Goal: Information Seeking & Learning: Understand process/instructions

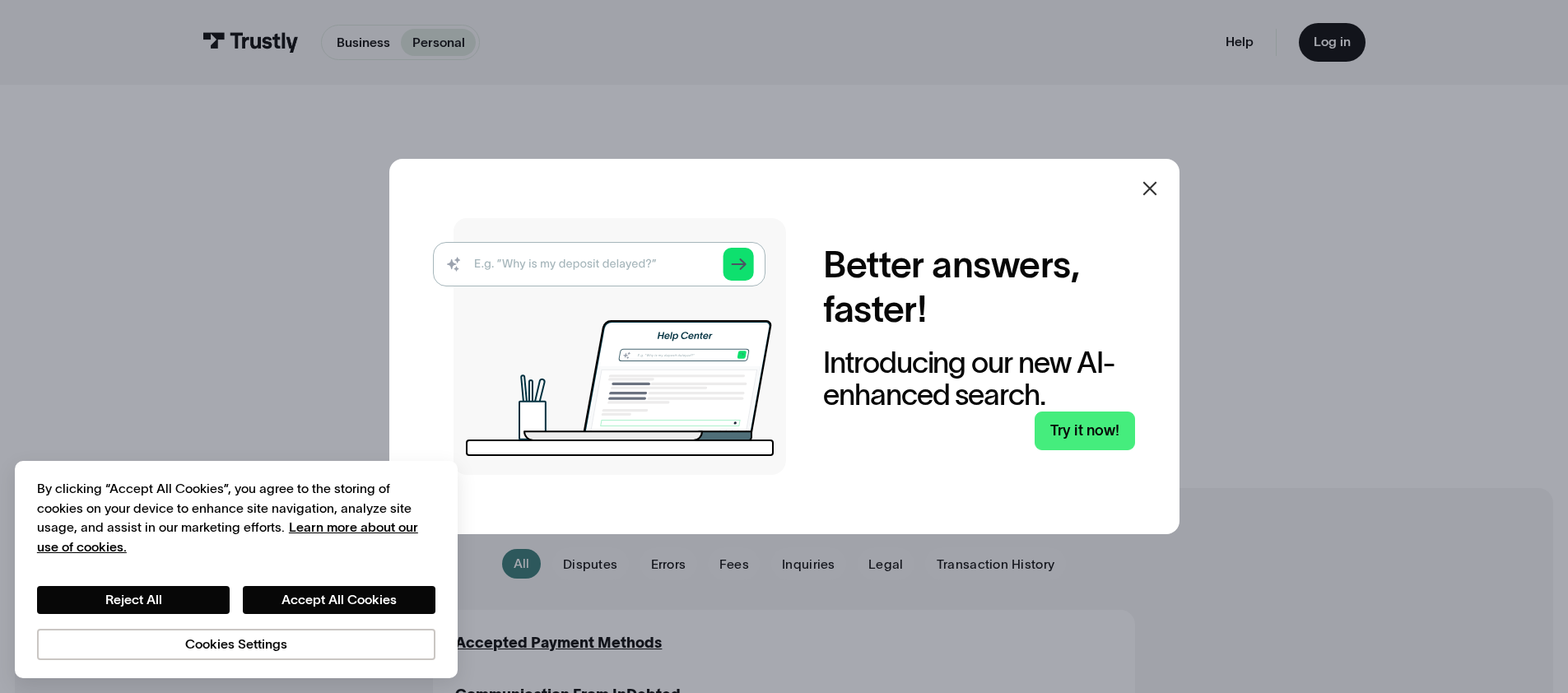
click at [1154, 192] on icon at bounding box center [1150, 188] width 20 height 20
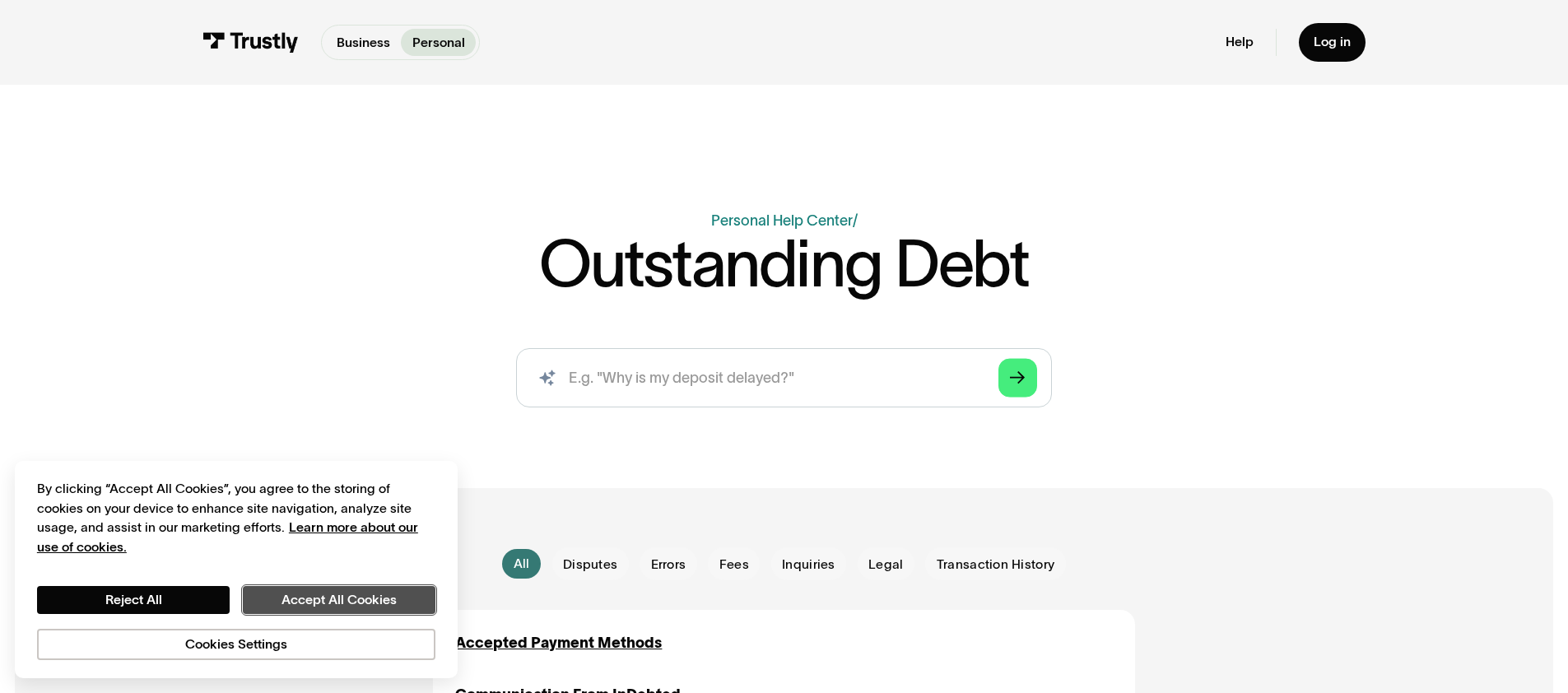
click at [278, 604] on button "Accept All Cookies" at bounding box center [338, 600] width 193 height 28
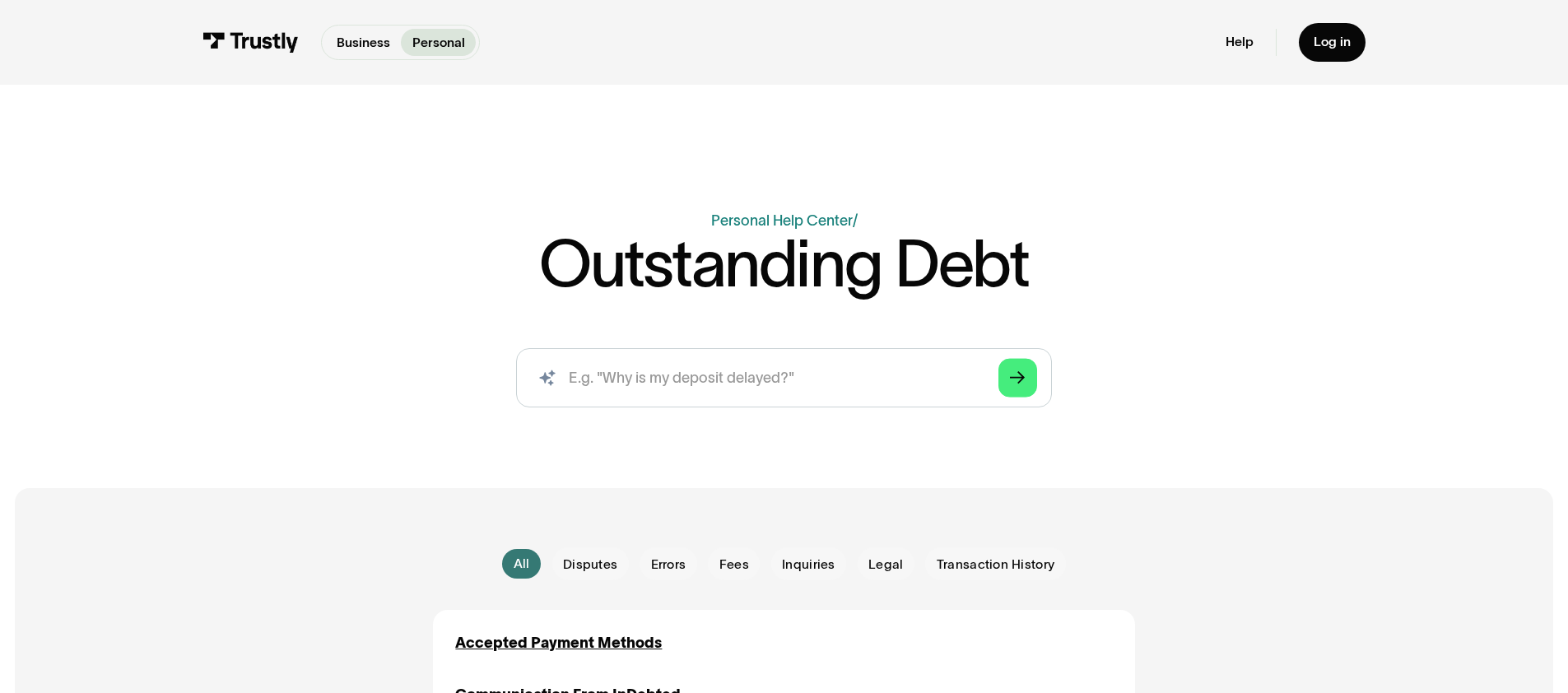
click at [929, 276] on h1 "Outstanding Debt" at bounding box center [784, 264] width 489 height 64
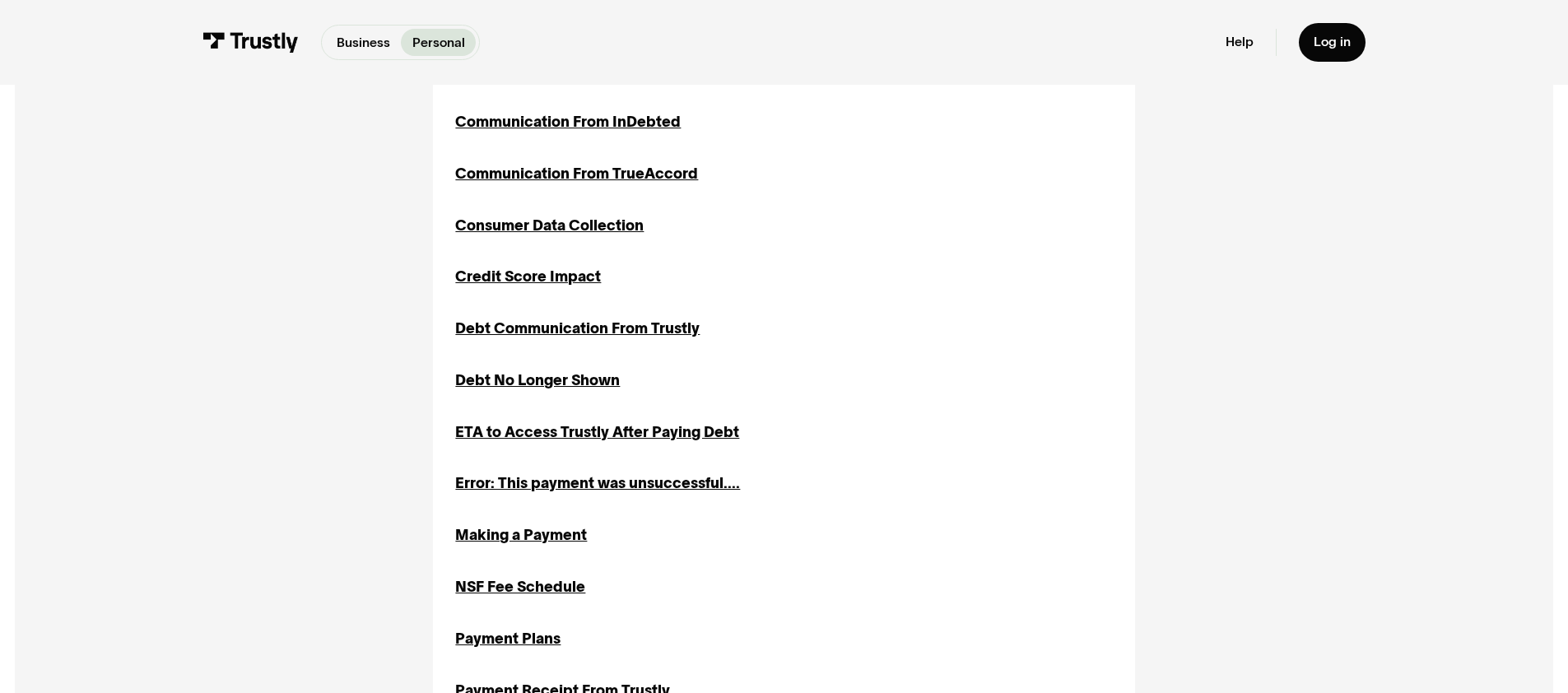
scroll to position [425, 0]
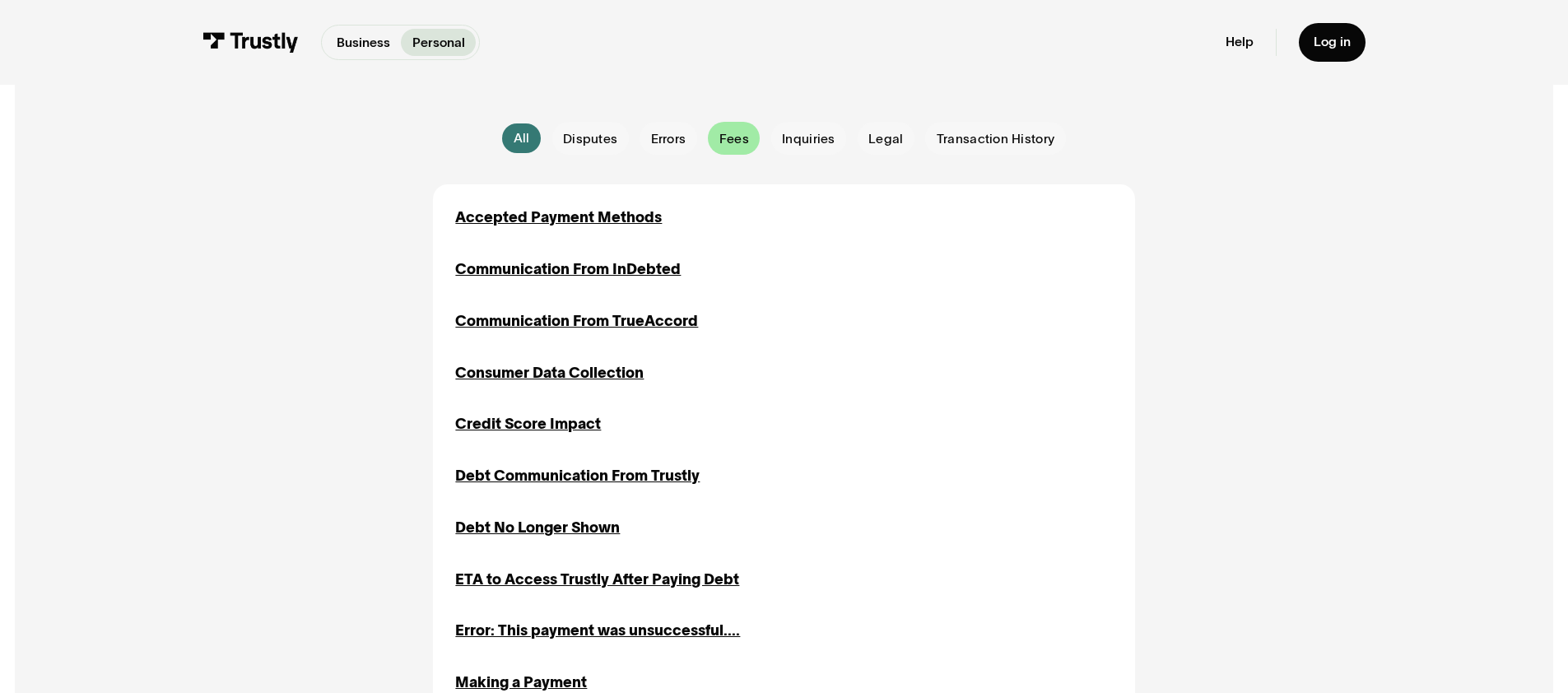
click at [729, 147] on span "Fees" at bounding box center [735, 138] width 30 height 18
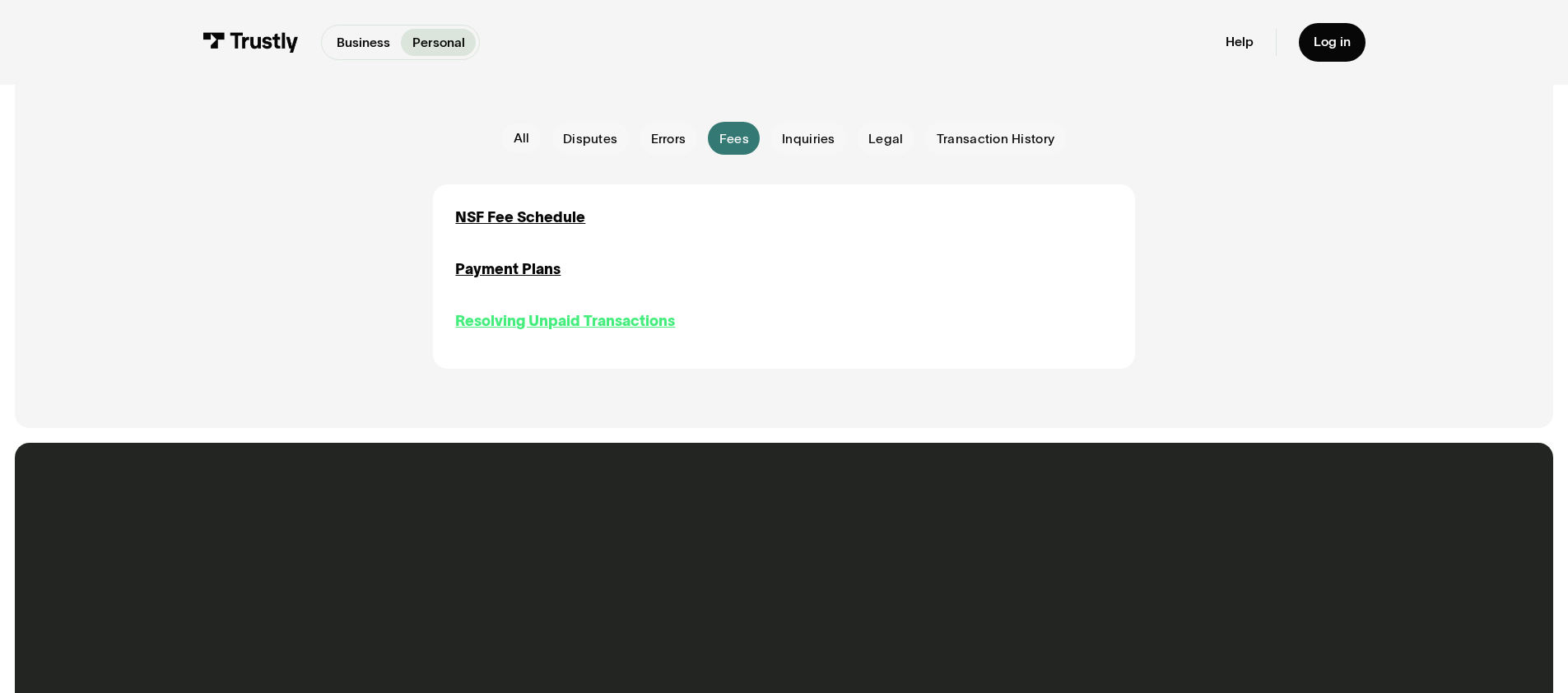
click at [560, 327] on div "Resolving Unpaid Transactions" at bounding box center [566, 321] width 220 height 23
